Goal: Check status: Check status

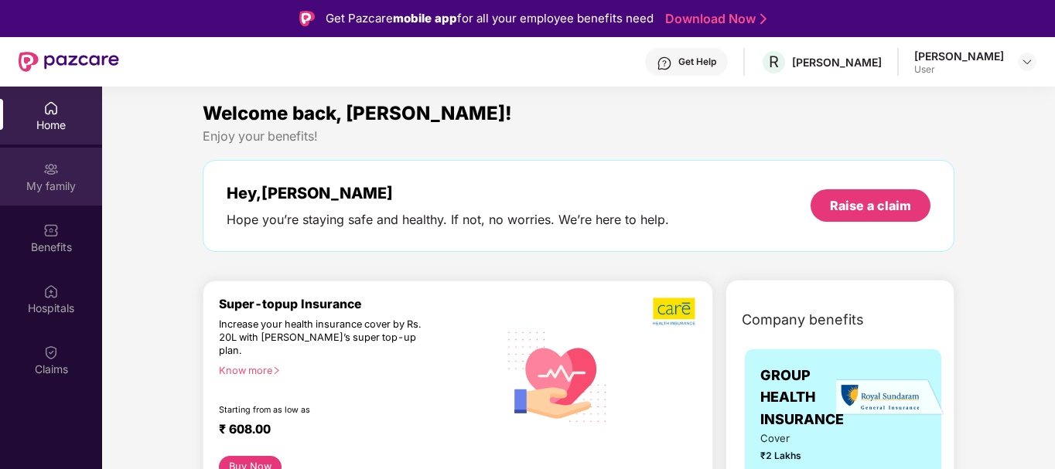
click at [44, 169] on img at bounding box center [50, 169] width 15 height 15
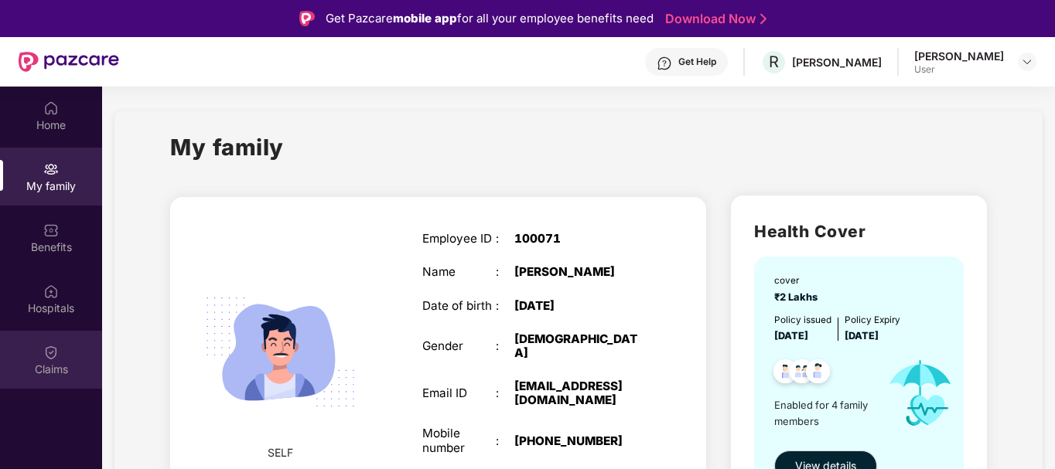
click at [53, 362] on div "Claims" at bounding box center [51, 369] width 102 height 15
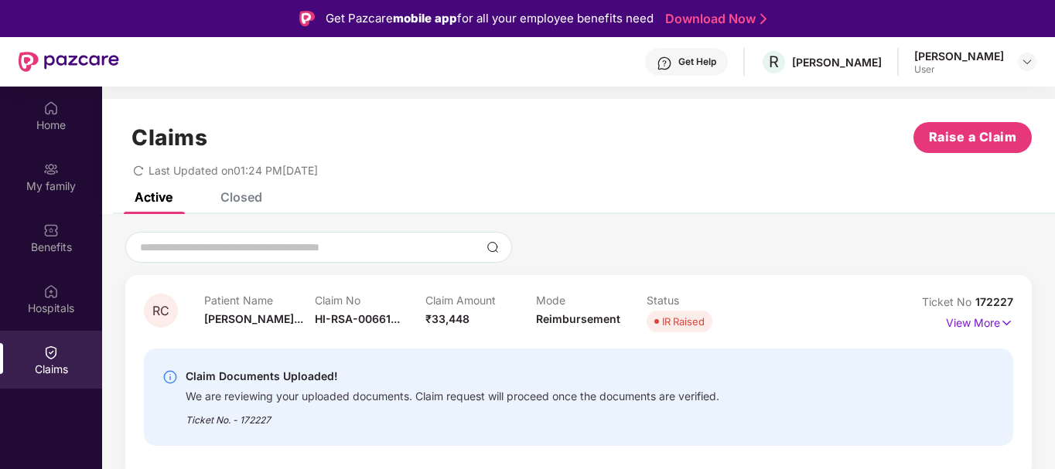
scroll to position [87, 0]
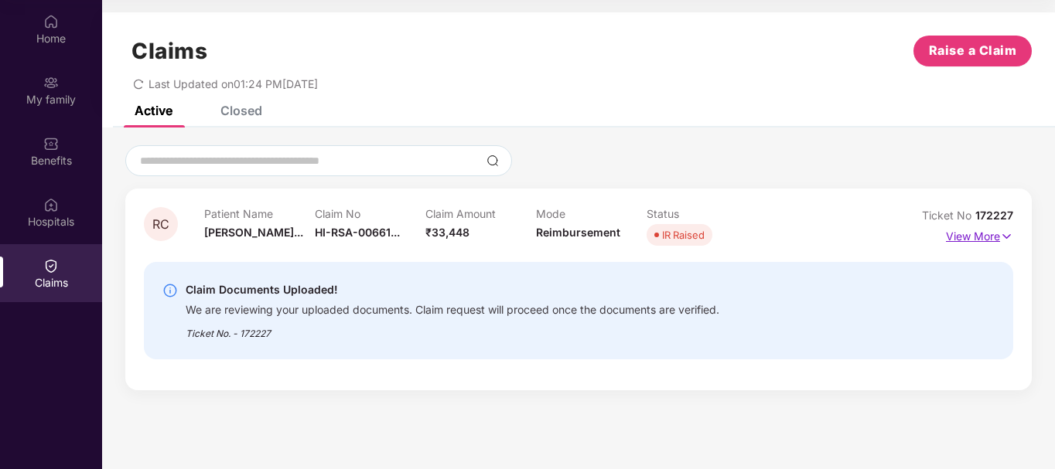
click at [1004, 235] on img at bounding box center [1006, 236] width 13 height 17
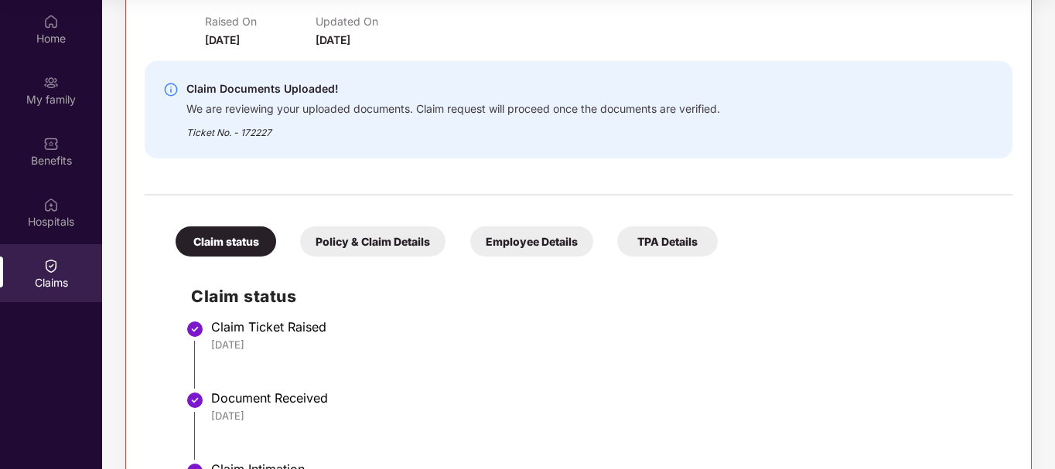
scroll to position [463, 0]
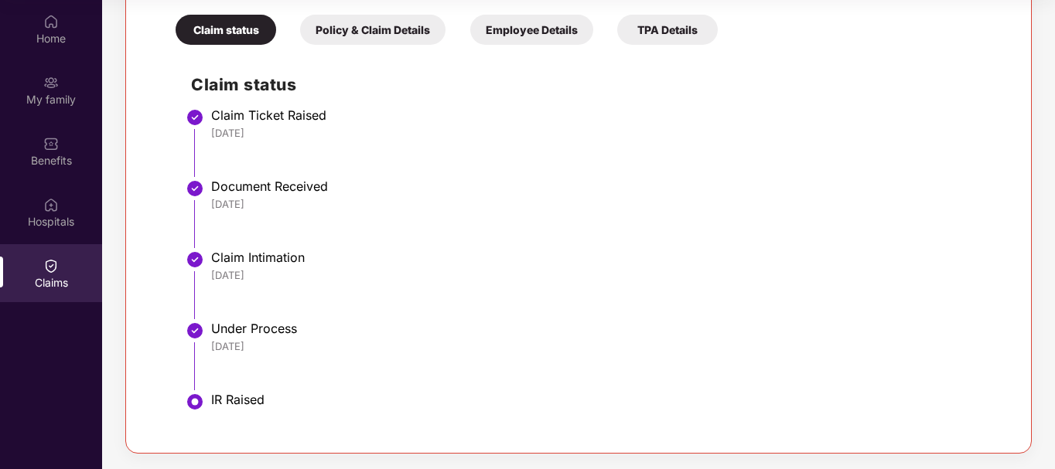
click at [404, 30] on div "Policy & Claim Details" at bounding box center [372, 30] width 145 height 30
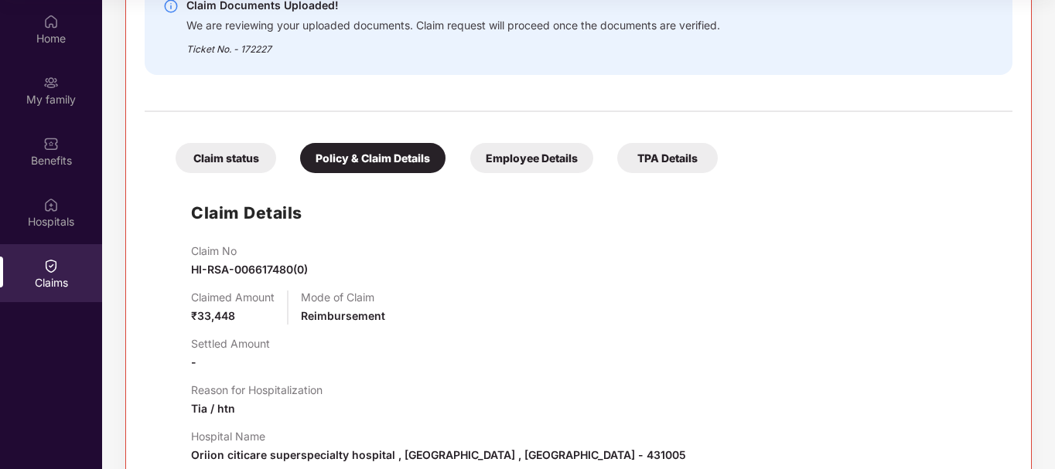
scroll to position [328, 0]
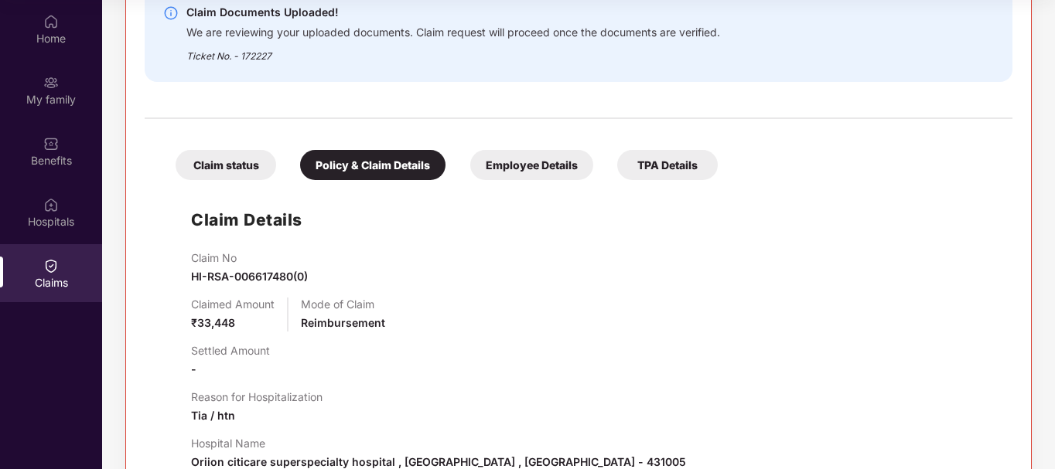
click at [519, 158] on div "Employee Details" at bounding box center [531, 165] width 123 height 30
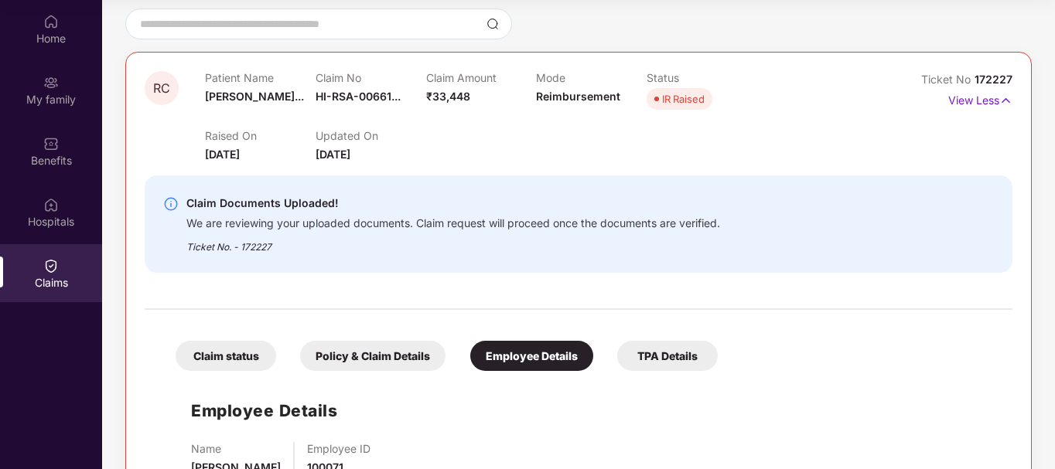
scroll to position [136, 0]
click at [666, 343] on div "TPA Details" at bounding box center [667, 357] width 101 height 30
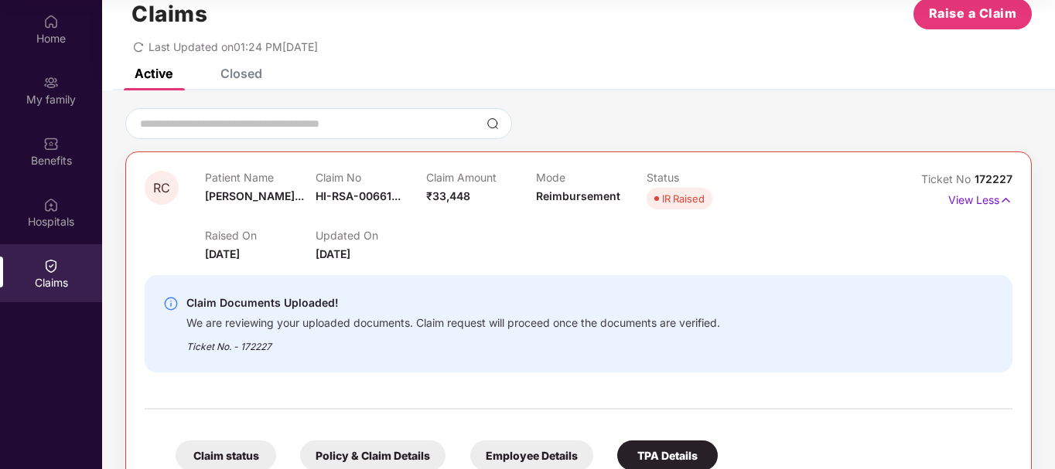
scroll to position [0, 0]
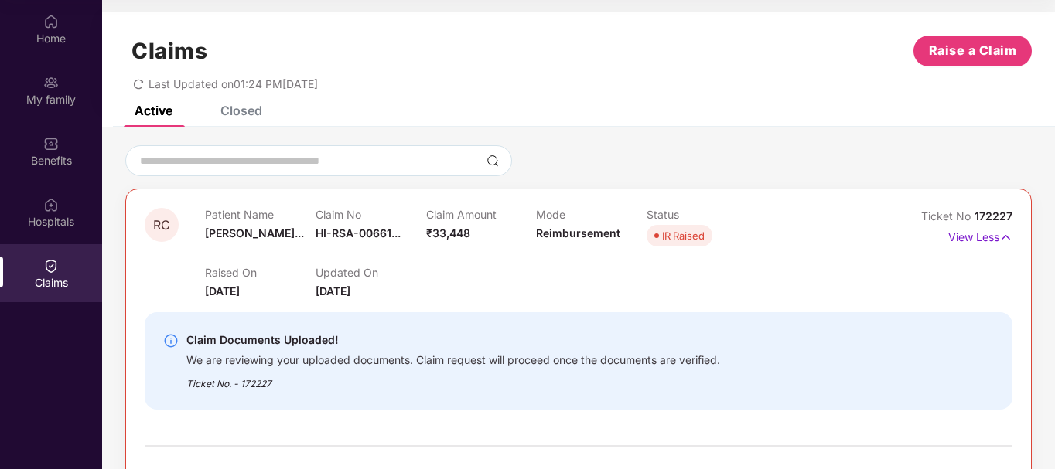
click at [244, 111] on div "Closed" at bounding box center [241, 110] width 42 height 15
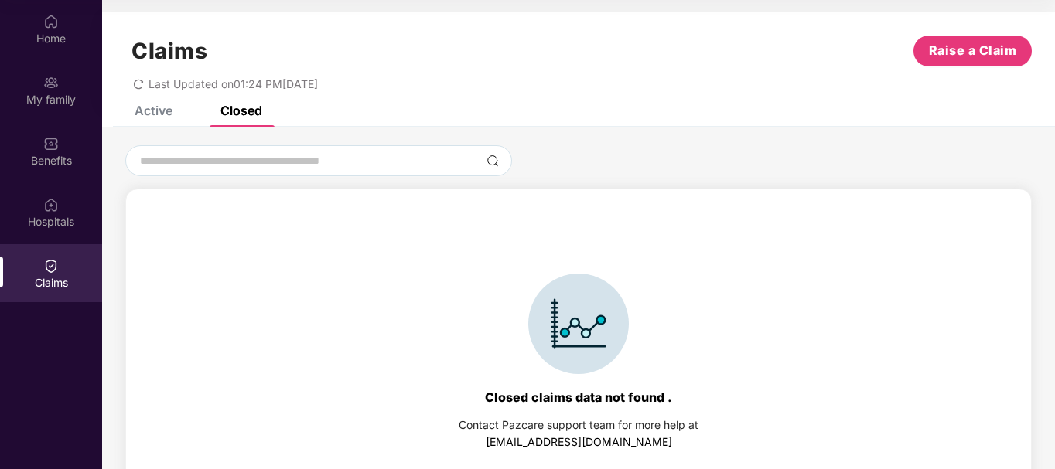
scroll to position [34, 0]
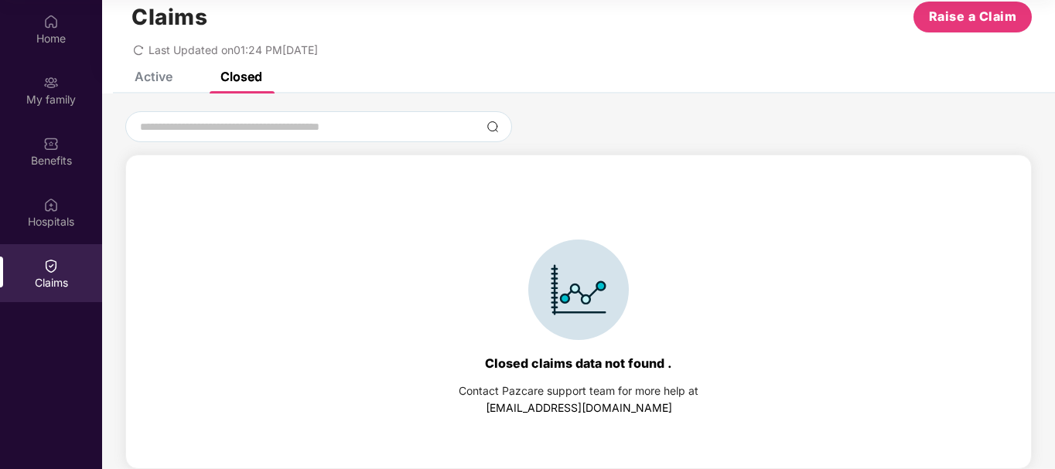
click at [156, 75] on div "Active" at bounding box center [154, 76] width 38 height 15
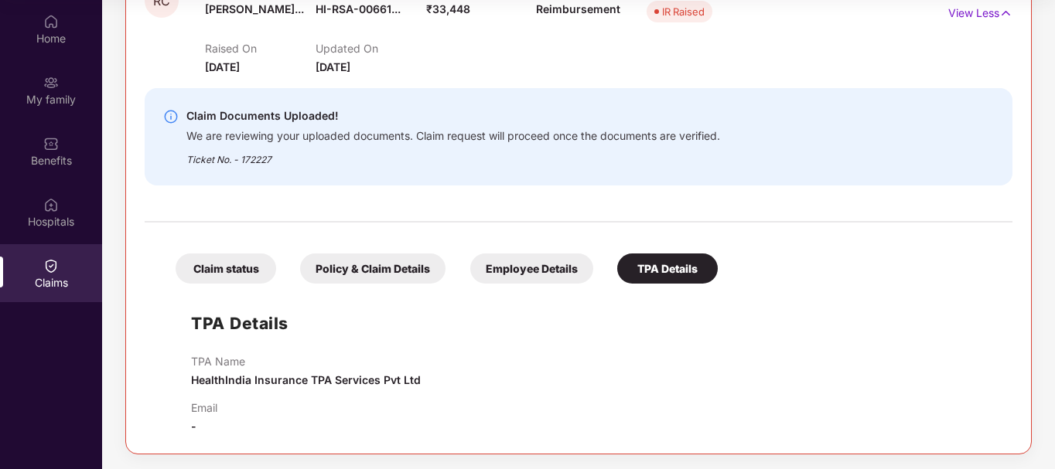
scroll to position [225, 0]
click at [539, 274] on div "Employee Details" at bounding box center [531, 268] width 123 height 30
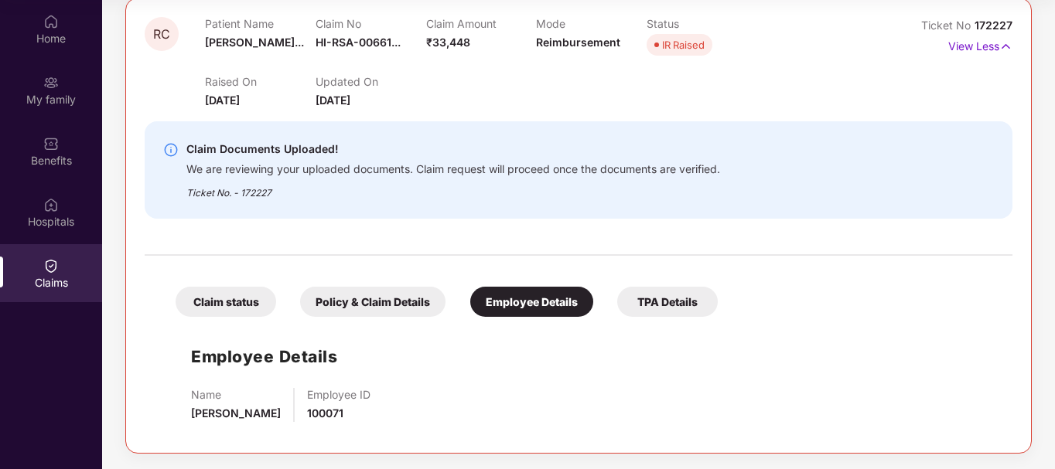
click at [393, 301] on div "Policy & Claim Details" at bounding box center [372, 302] width 145 height 30
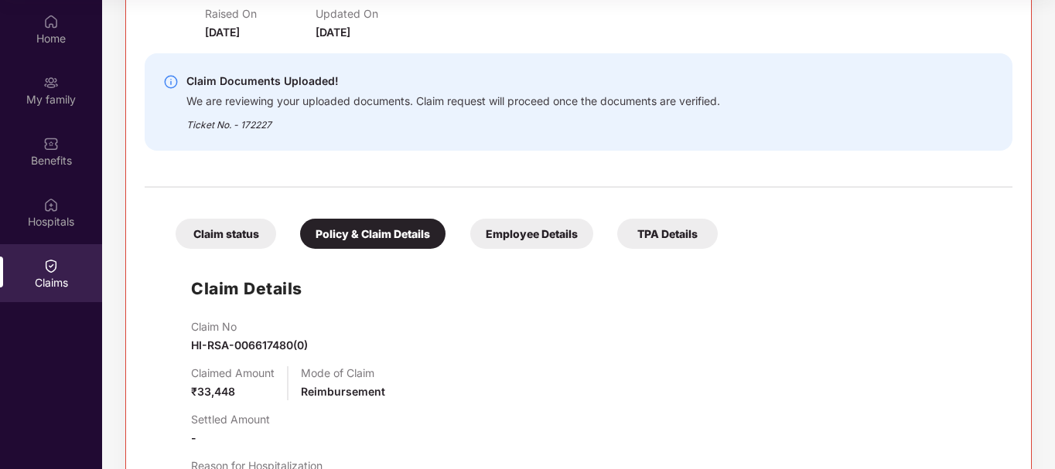
scroll to position [244, 0]
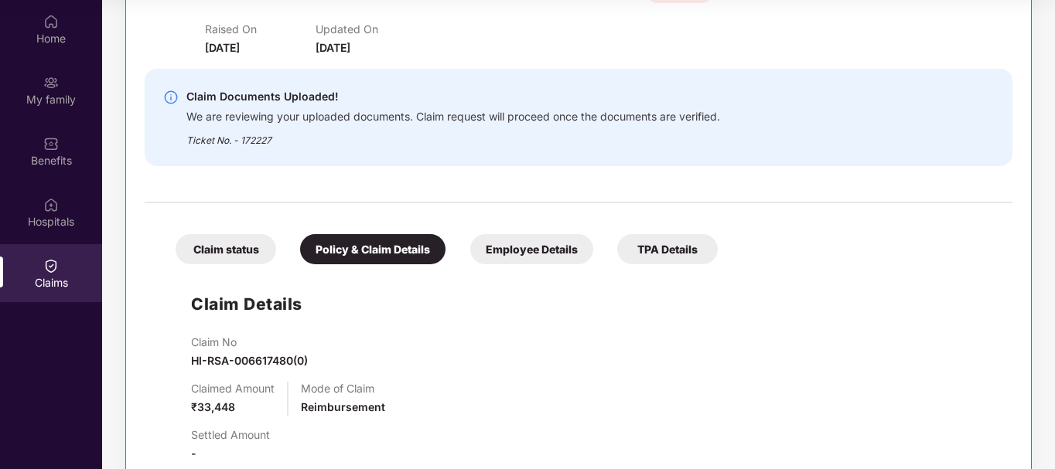
click at [244, 251] on div "Claim status" at bounding box center [226, 249] width 101 height 30
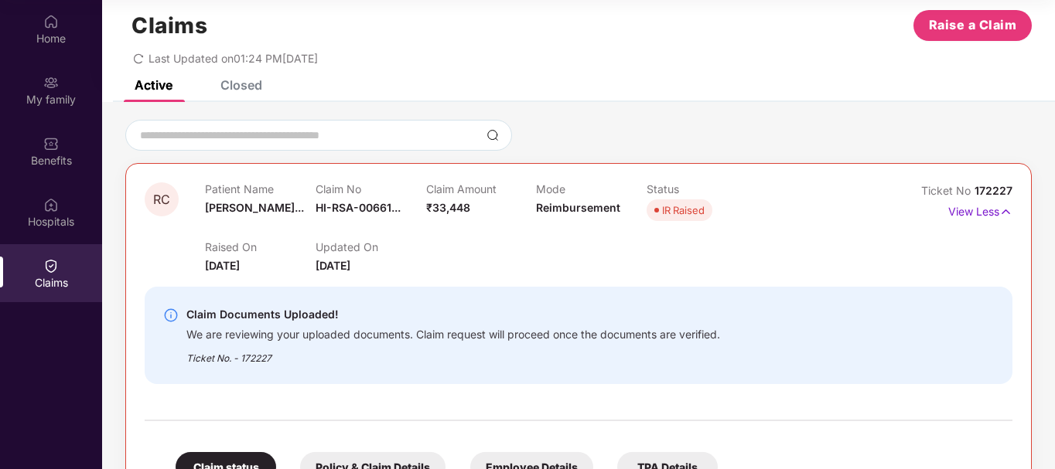
scroll to position [0, 0]
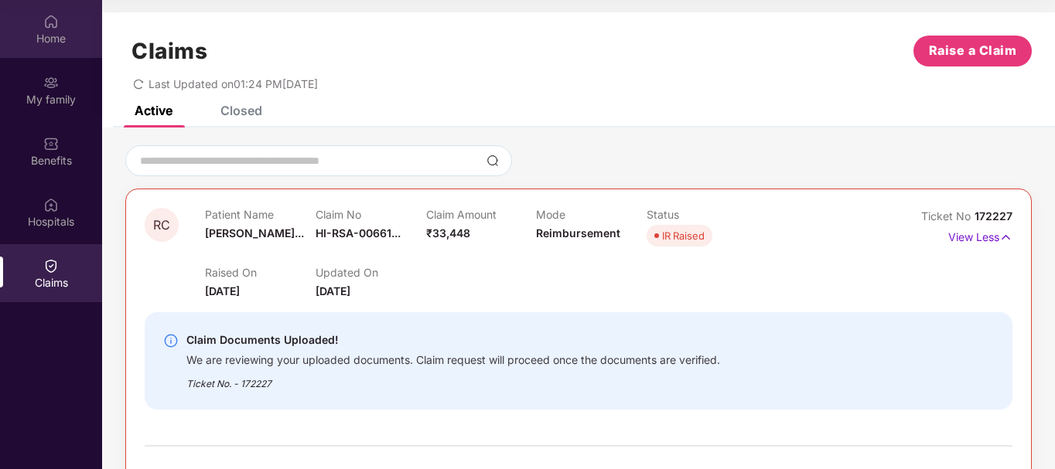
click at [53, 34] on div "Home" at bounding box center [51, 38] width 102 height 15
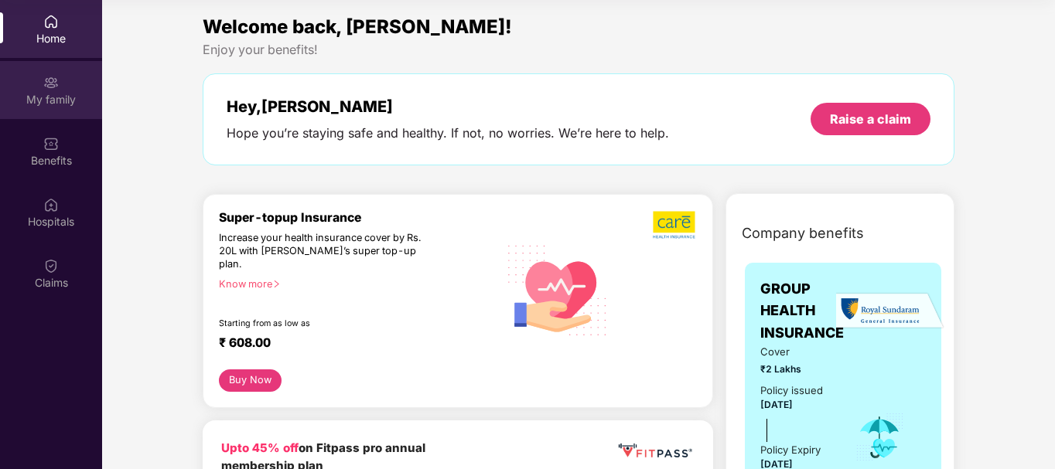
click at [46, 90] on div "My family" at bounding box center [51, 90] width 102 height 58
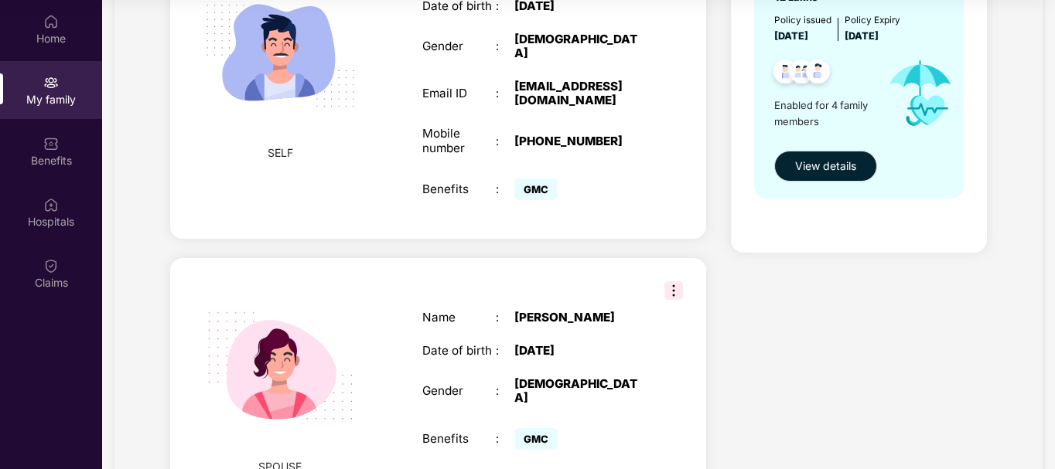
scroll to position [218, 0]
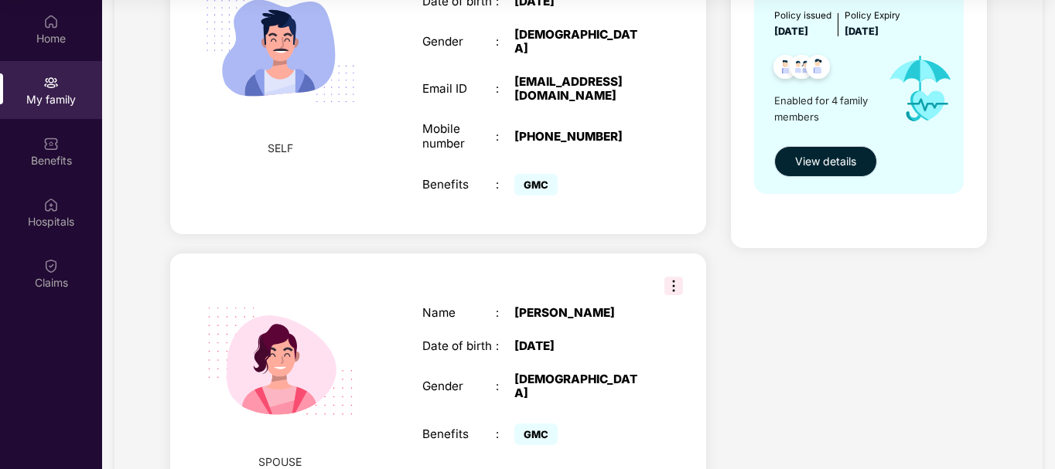
click at [824, 162] on span "View details" at bounding box center [825, 161] width 61 height 17
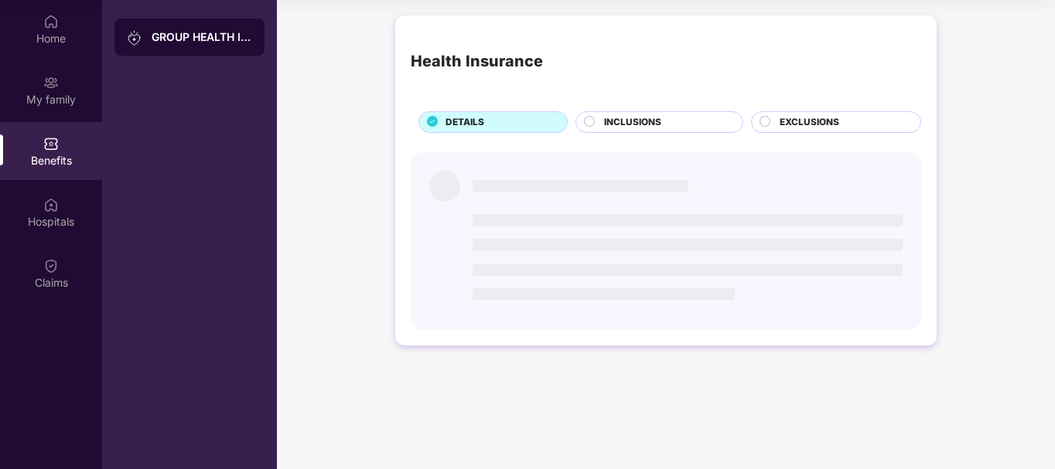
scroll to position [0, 0]
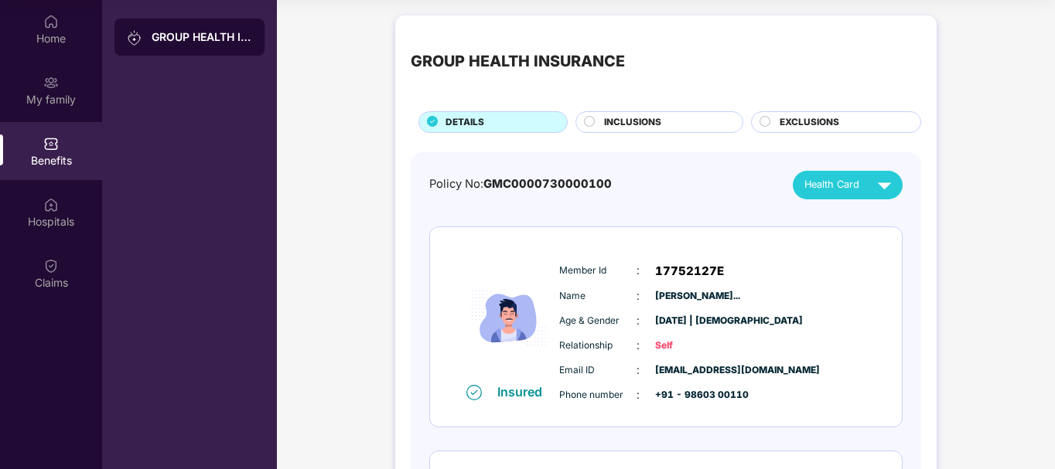
click at [613, 120] on span "INCLUSIONS" at bounding box center [632, 122] width 57 height 15
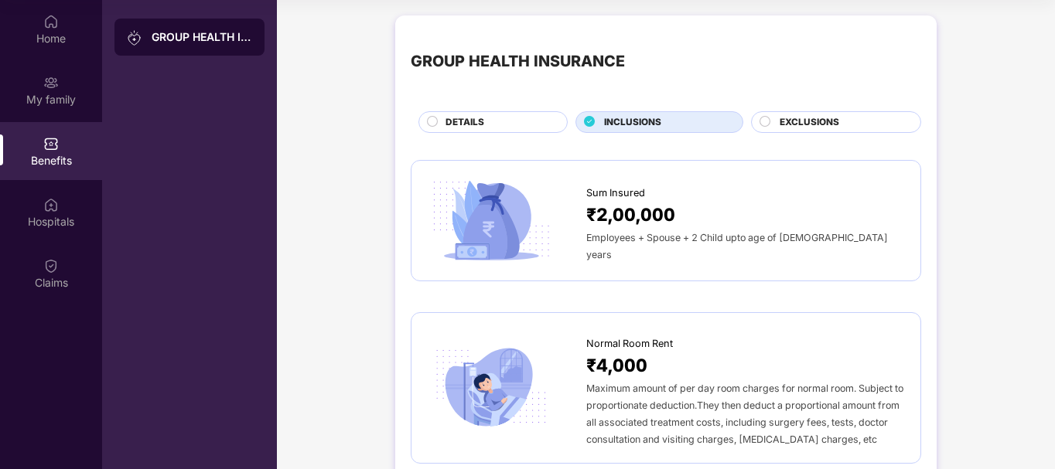
click at [766, 120] on circle at bounding box center [765, 121] width 10 height 10
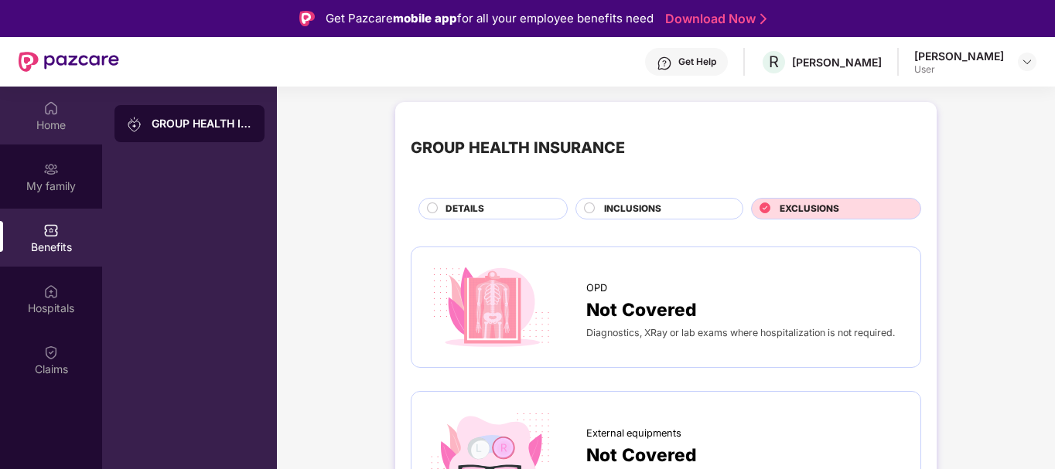
click at [49, 114] on img at bounding box center [50, 108] width 15 height 15
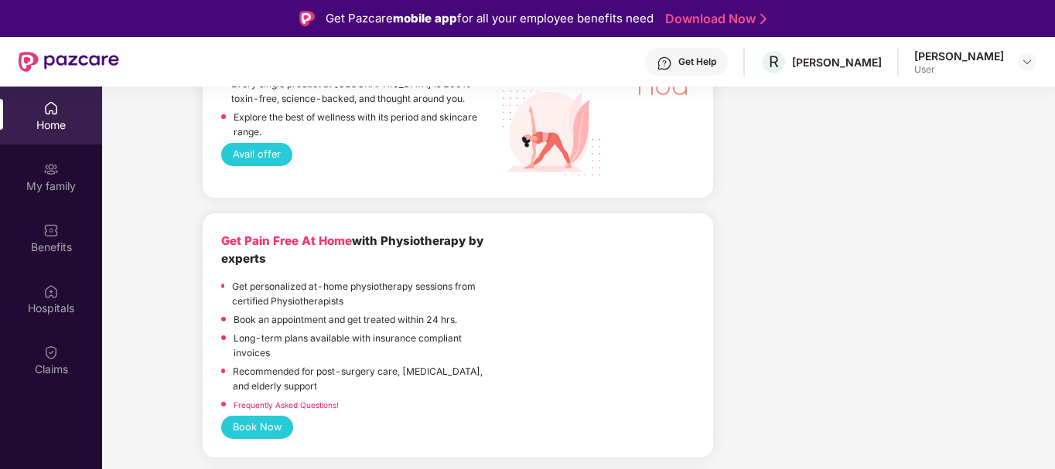
scroll to position [1772, 0]
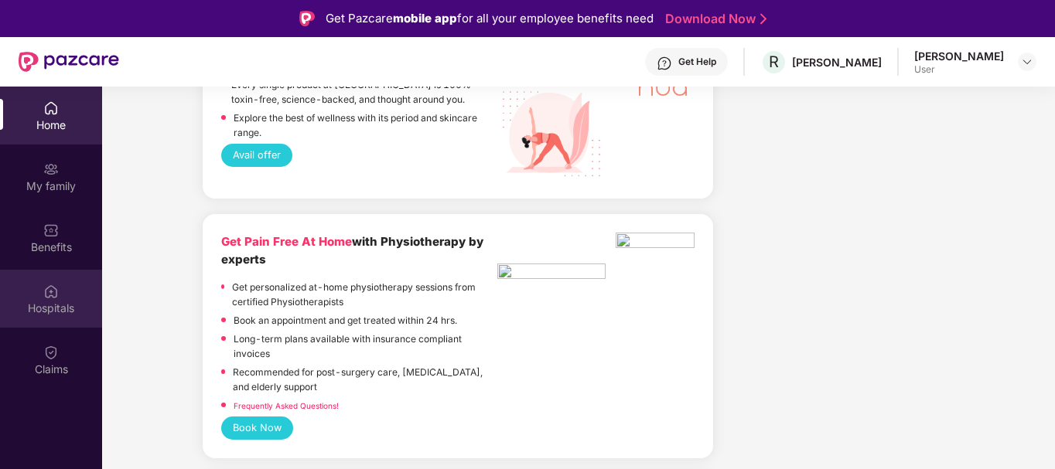
click at [49, 314] on div "Hospitals" at bounding box center [51, 308] width 102 height 15
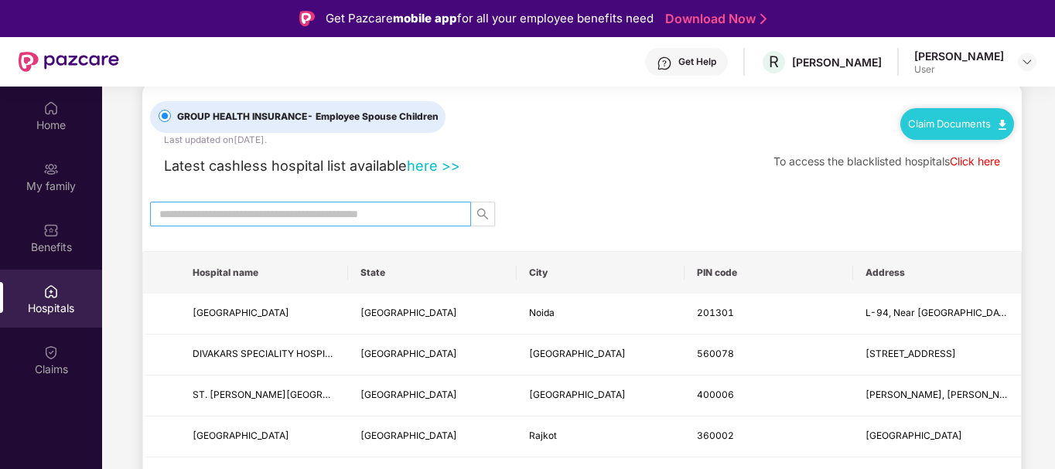
scroll to position [32, 0]
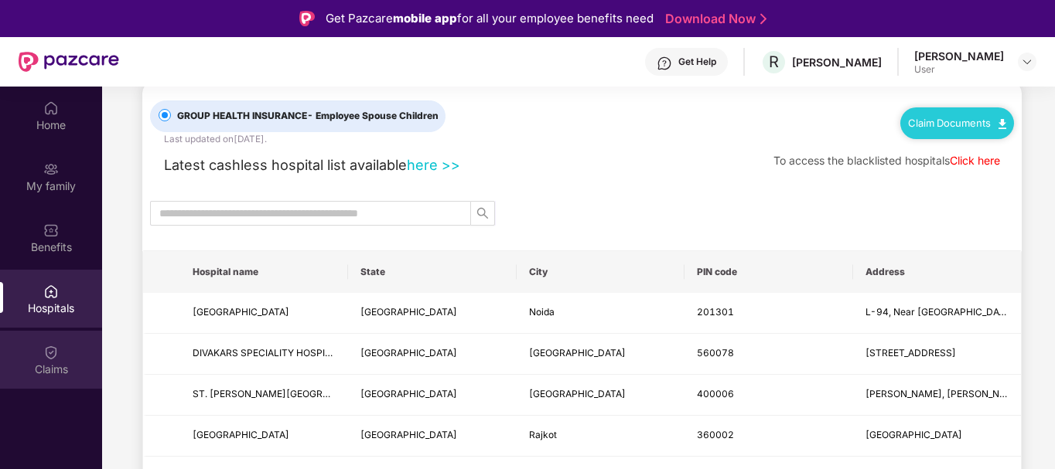
click at [48, 352] on img at bounding box center [50, 352] width 15 height 15
